Goal: Navigation & Orientation: Find specific page/section

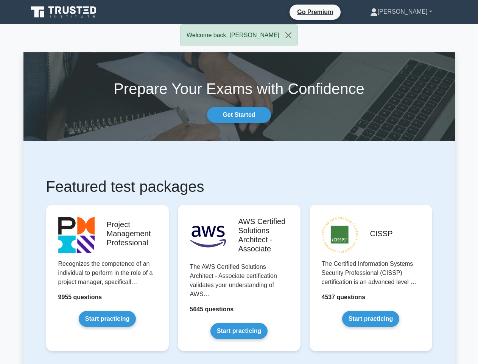
click at [417, 12] on link "[PERSON_NAME]" at bounding box center [401, 11] width 98 height 15
